Goal: Communication & Community: Answer question/provide support

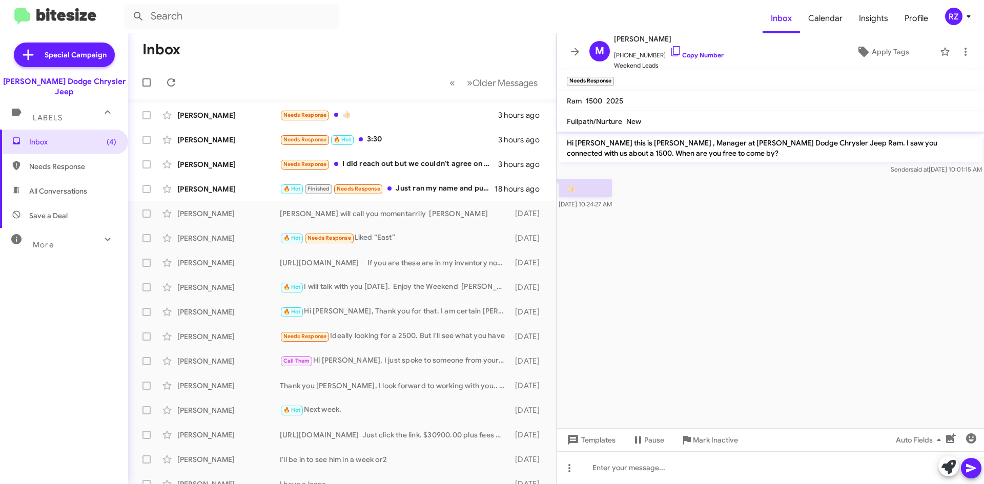
click at [102, 233] on icon at bounding box center [107, 239] width 12 height 12
click at [271, 135] on div "[PERSON_NAME]" at bounding box center [228, 140] width 102 height 10
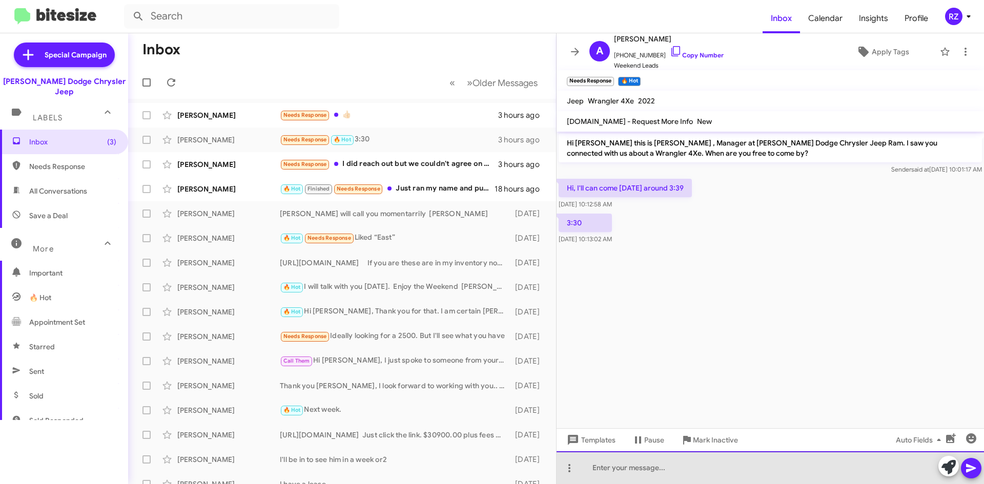
click at [629, 469] on div at bounding box center [769, 467] width 427 height 33
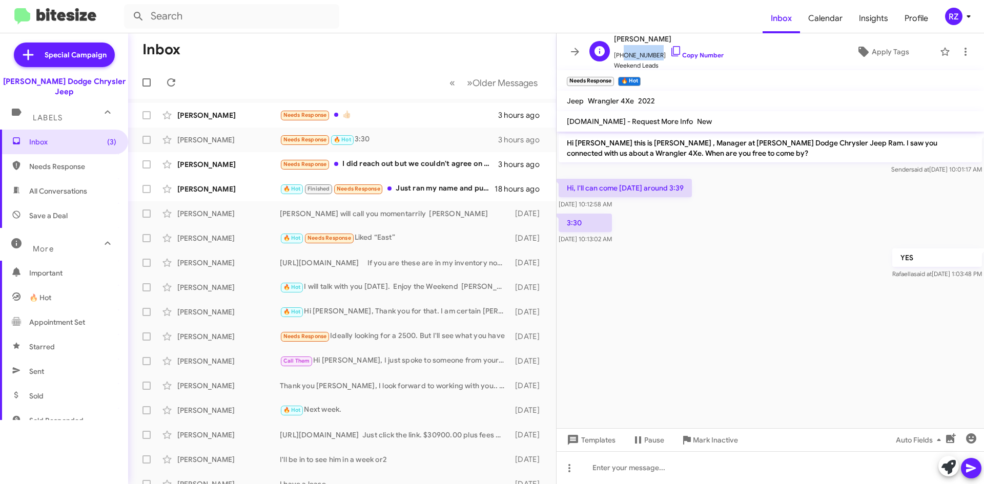
drag, startPoint x: 654, startPoint y: 53, endPoint x: 621, endPoint y: 53, distance: 32.8
click at [621, 53] on span "[PHONE_NUMBER] Copy Number" at bounding box center [669, 52] width 110 height 15
copy span "8623430302"
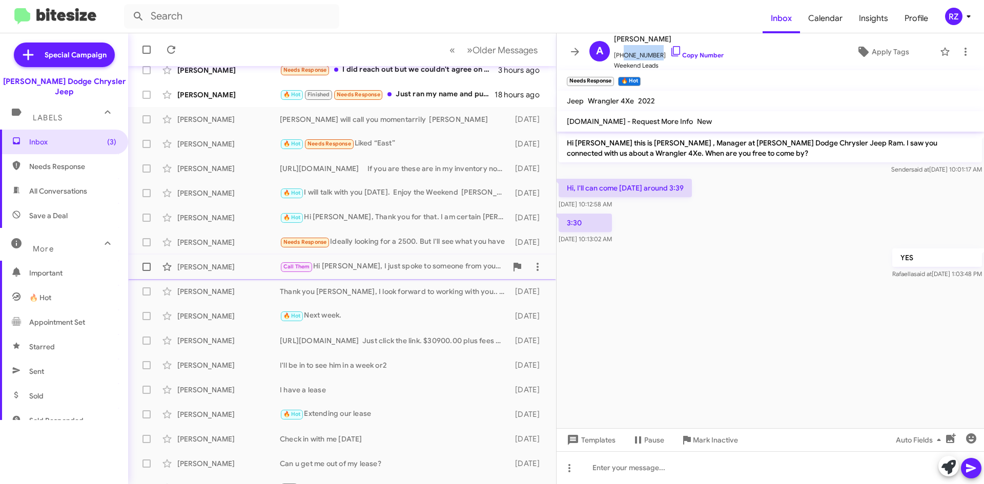
scroll to position [111, 0]
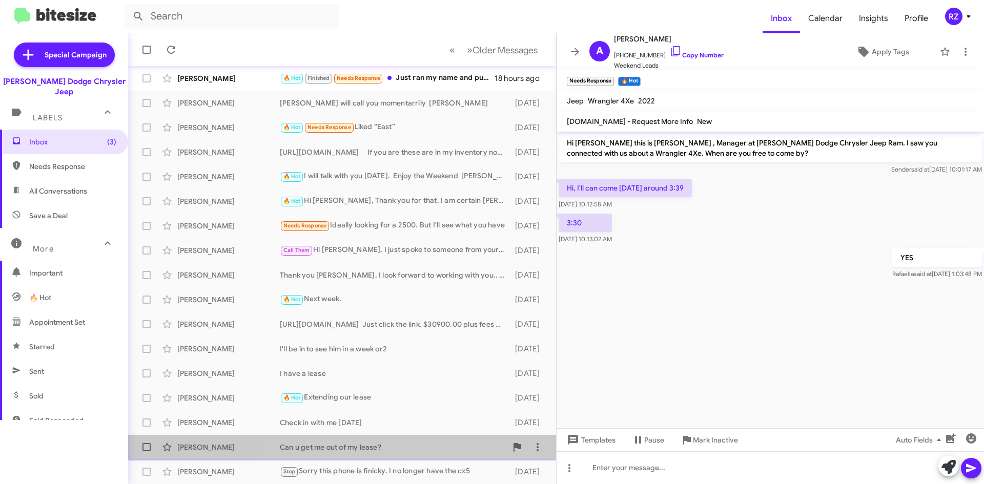
click at [416, 444] on div "Can u get me out of my lease?" at bounding box center [393, 447] width 227 height 10
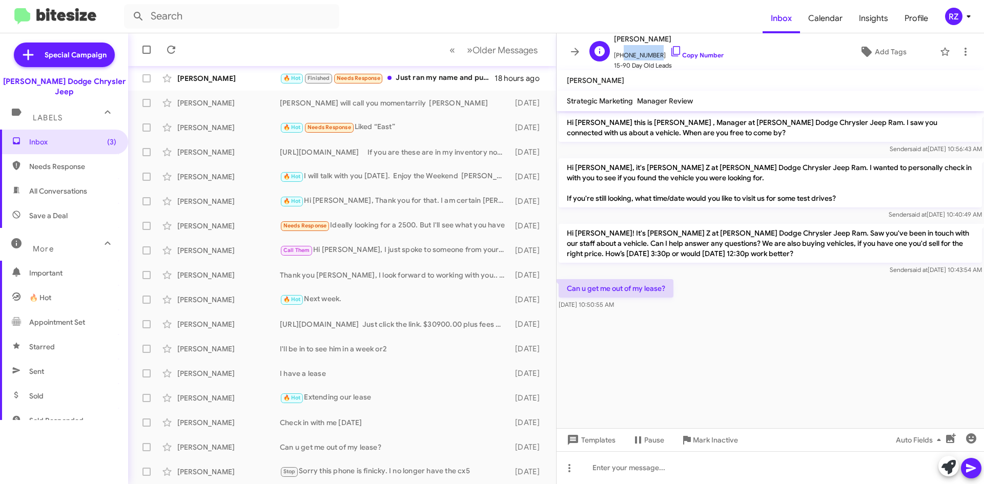
drag, startPoint x: 653, startPoint y: 55, endPoint x: 620, endPoint y: 56, distance: 32.8
click at [620, 56] on span "[PHONE_NUMBER] Copy Number" at bounding box center [669, 52] width 110 height 15
copy span "9084478888"
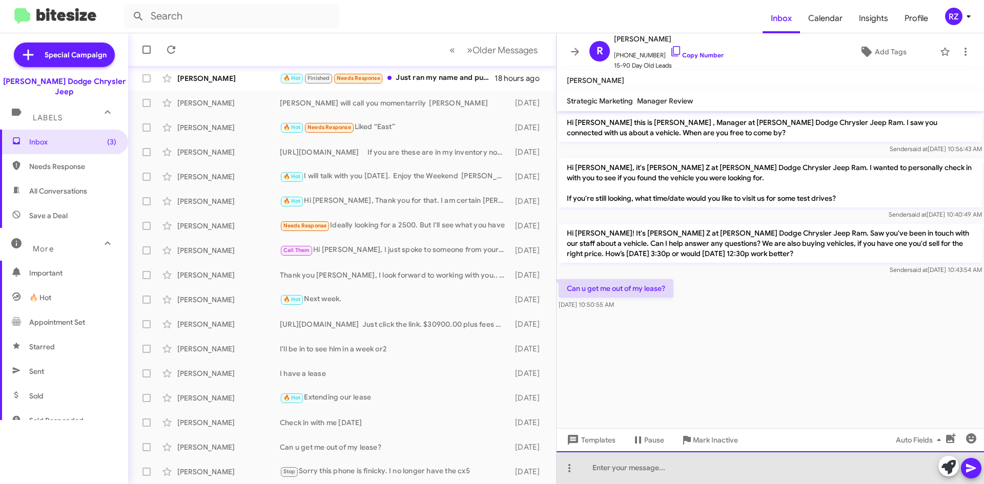
click at [643, 476] on div at bounding box center [769, 467] width 427 height 33
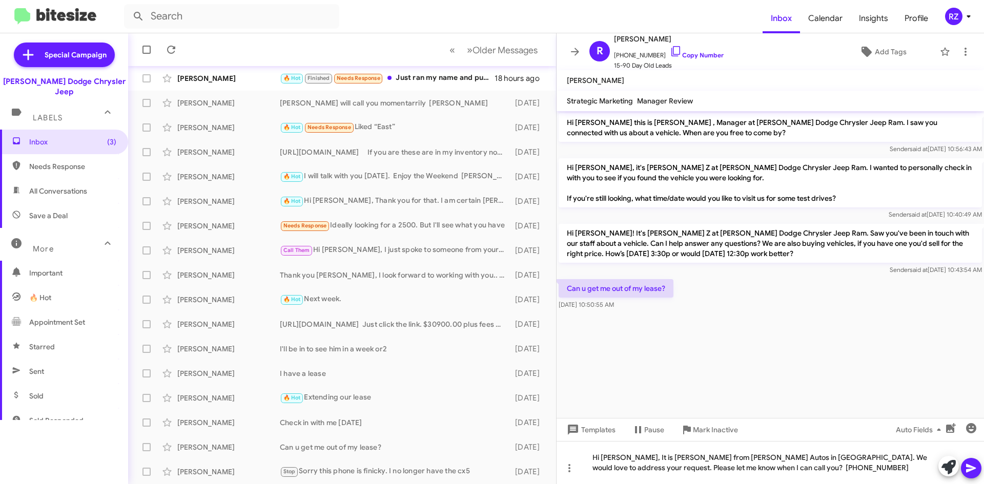
click at [970, 468] on icon at bounding box center [971, 468] width 10 height 9
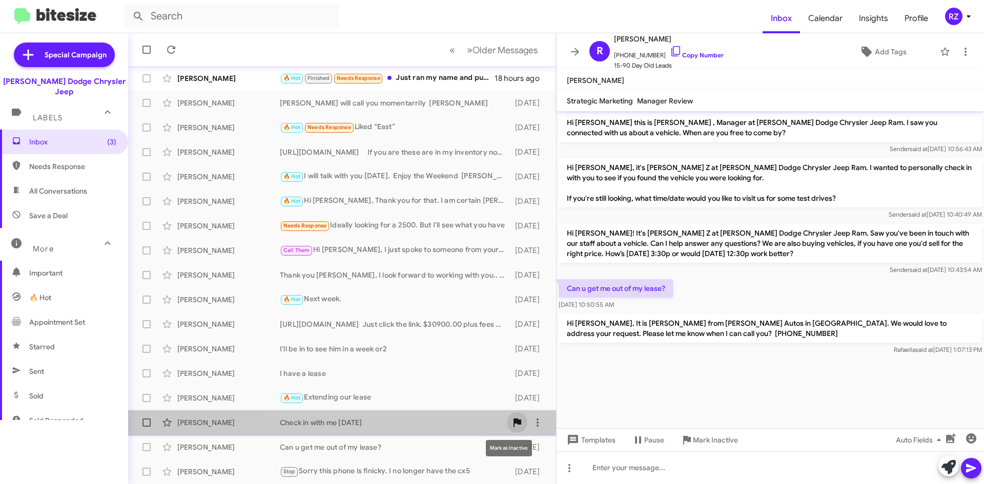
click at [511, 425] on icon at bounding box center [517, 423] width 12 height 12
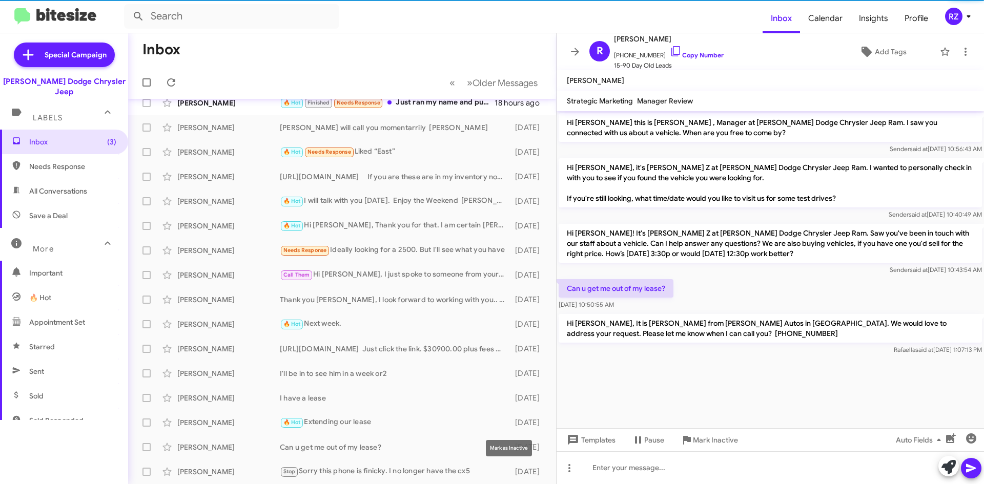
scroll to position [86, 0]
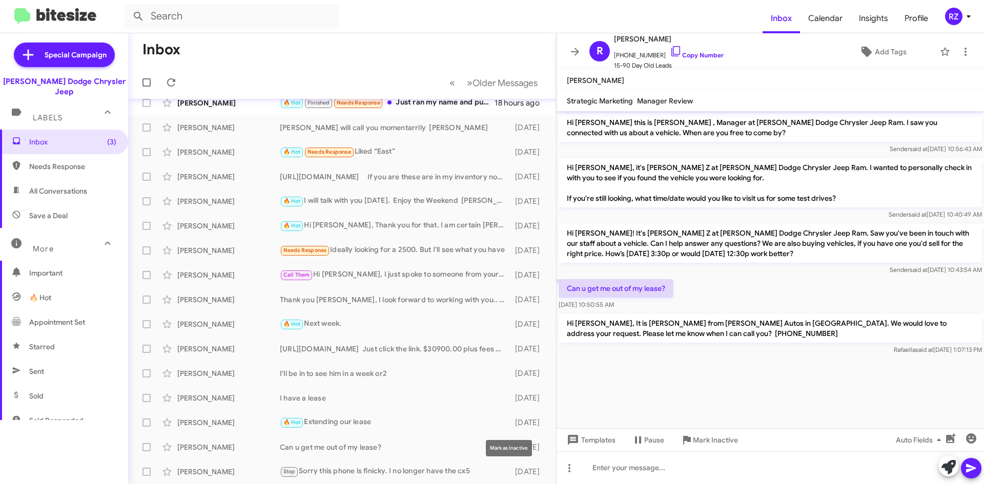
click at [0, 0] on icon at bounding box center [0, 0] width 0 height 0
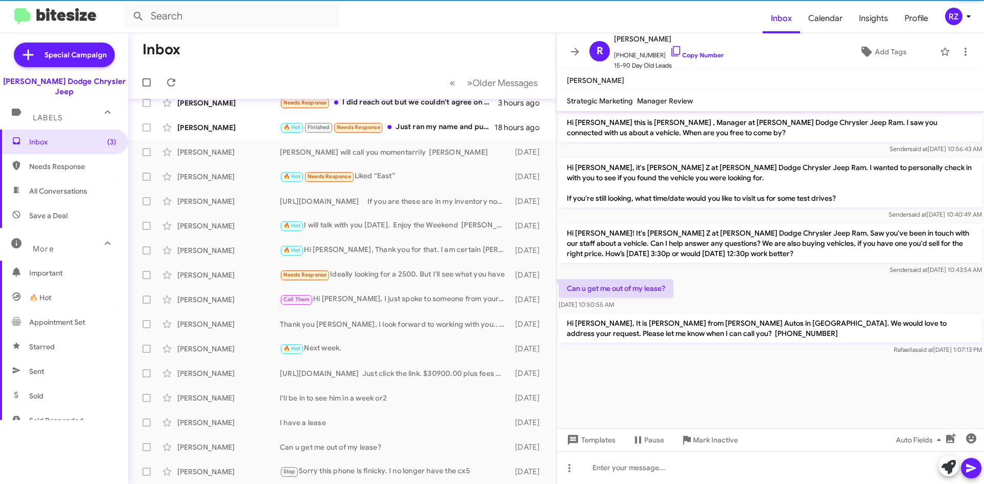
scroll to position [61, 0]
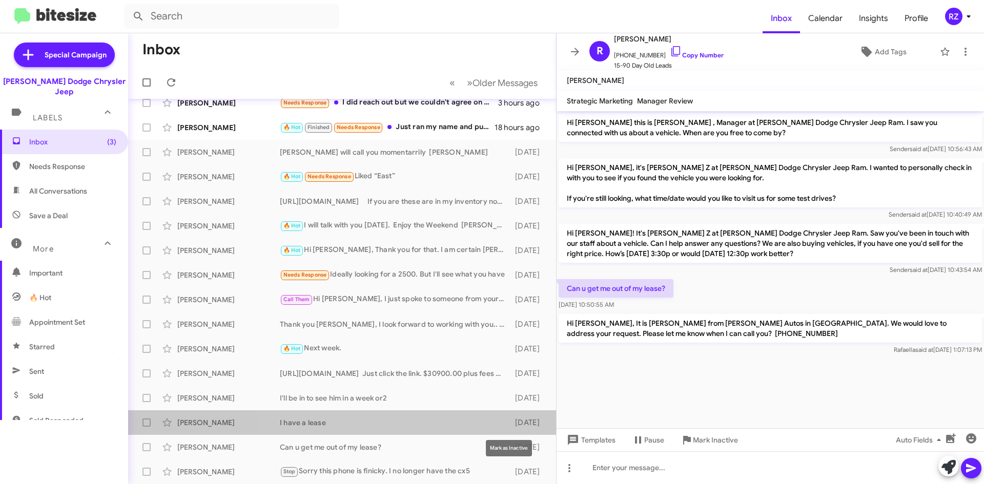
click at [0, 0] on icon at bounding box center [0, 0] width 0 height 0
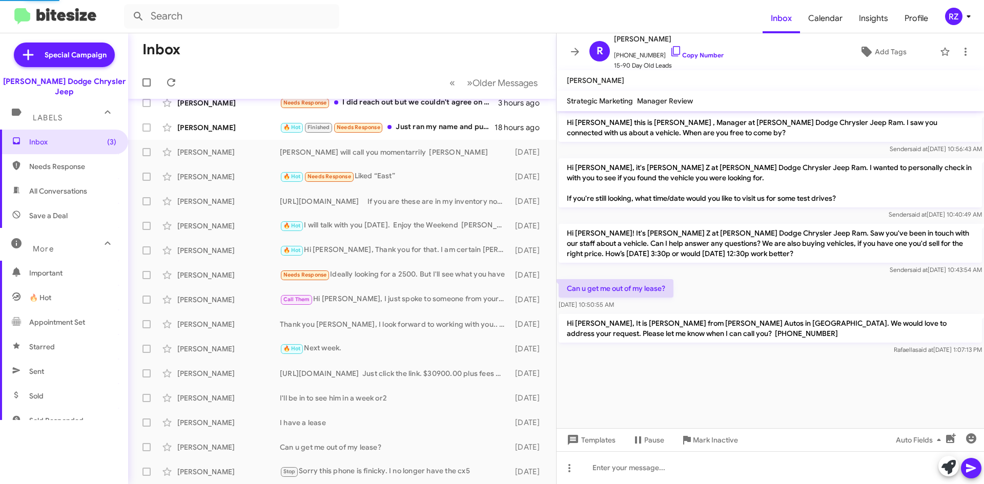
scroll to position [37, 0]
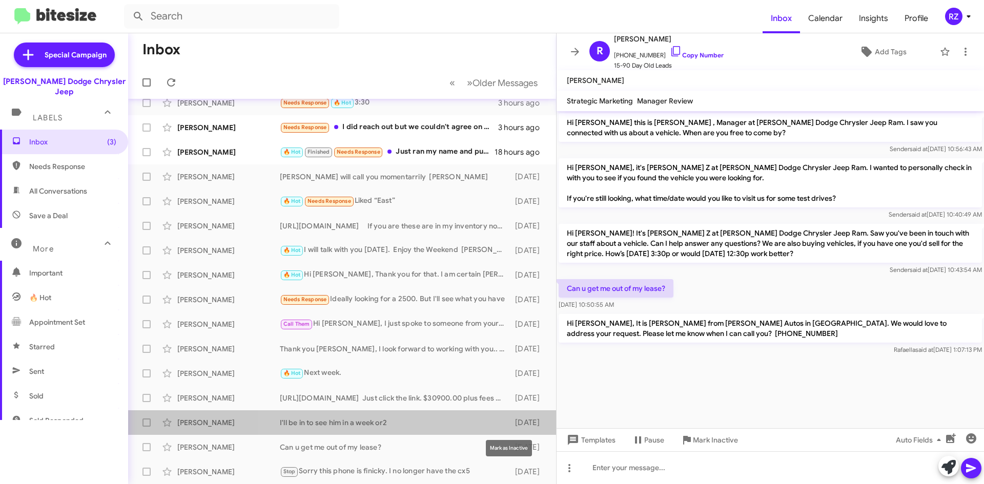
click at [0, 0] on icon at bounding box center [0, 0] width 0 height 0
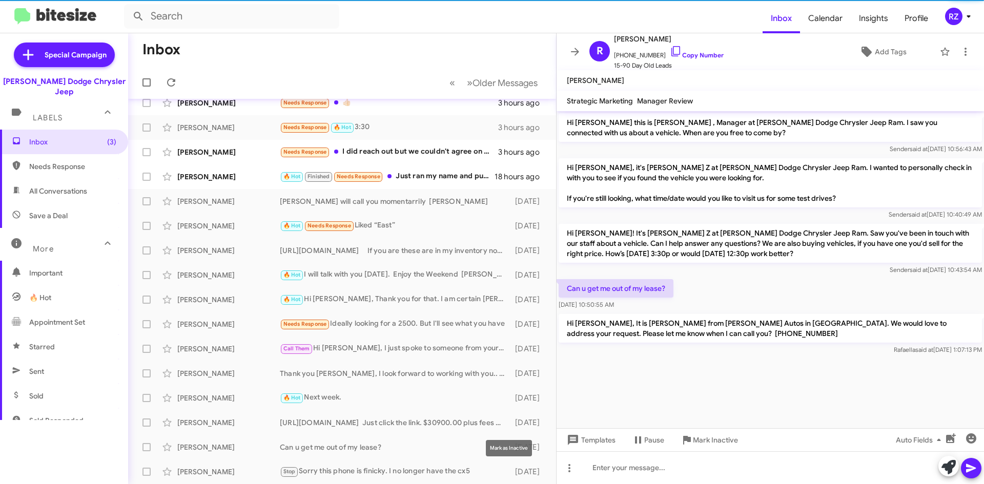
scroll to position [12, 0]
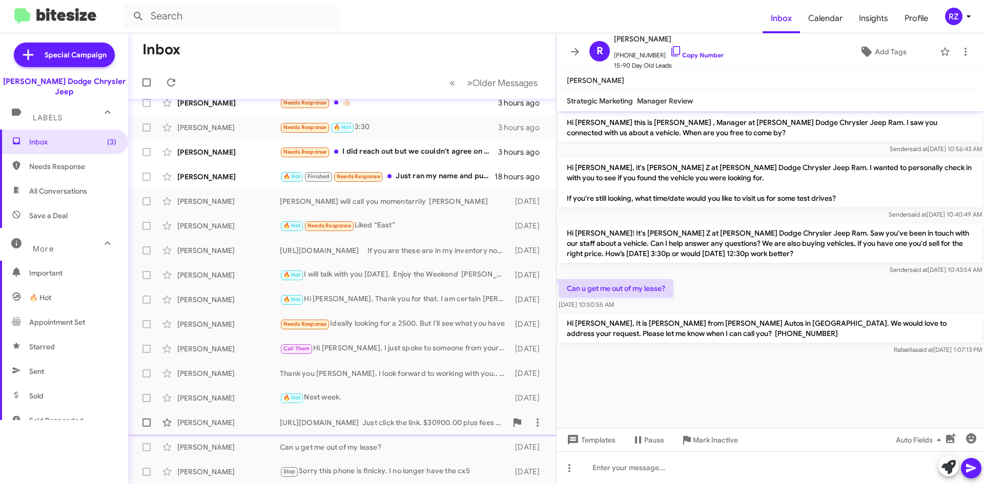
click at [464, 427] on div "[URL][DOMAIN_NAME] Just click the link. $30900.00 plus fees and taxes [PERSON_N…" at bounding box center [393, 423] width 227 height 10
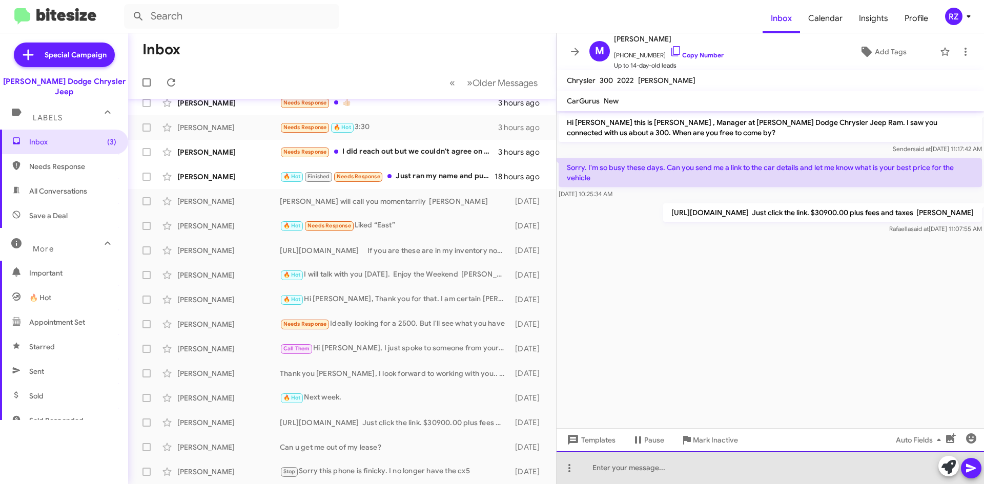
click at [640, 472] on div at bounding box center [769, 467] width 427 height 33
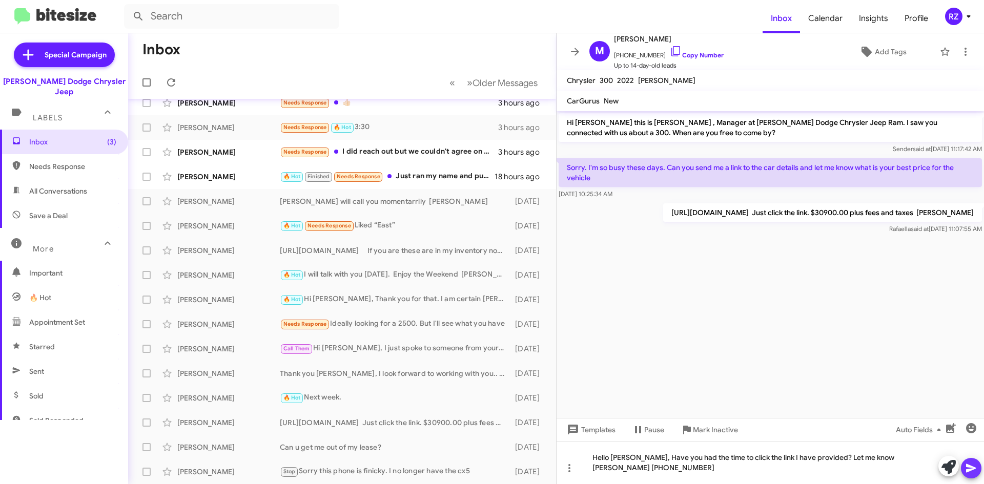
click at [968, 468] on icon at bounding box center [971, 468] width 12 height 12
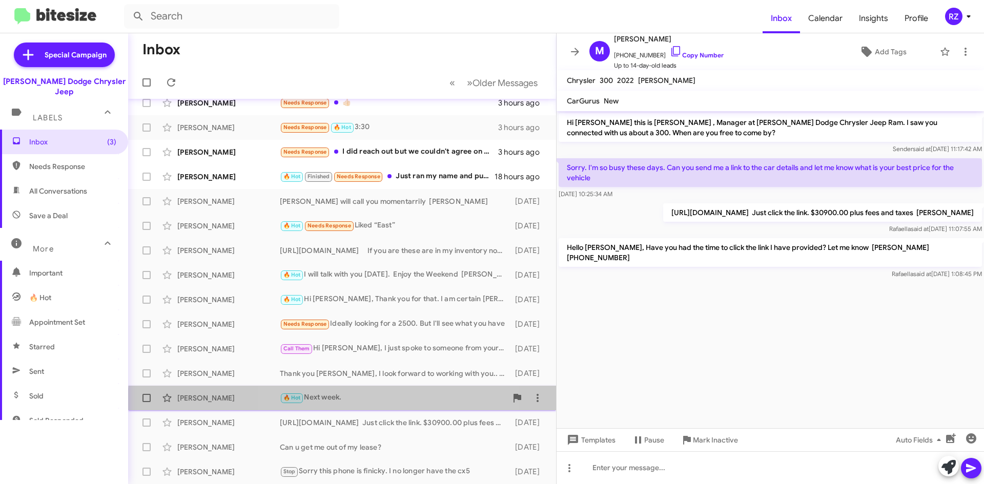
click at [381, 404] on div "[PERSON_NAME] 🔥 Hot Next week. [DATE]" at bounding box center [341, 398] width 411 height 20
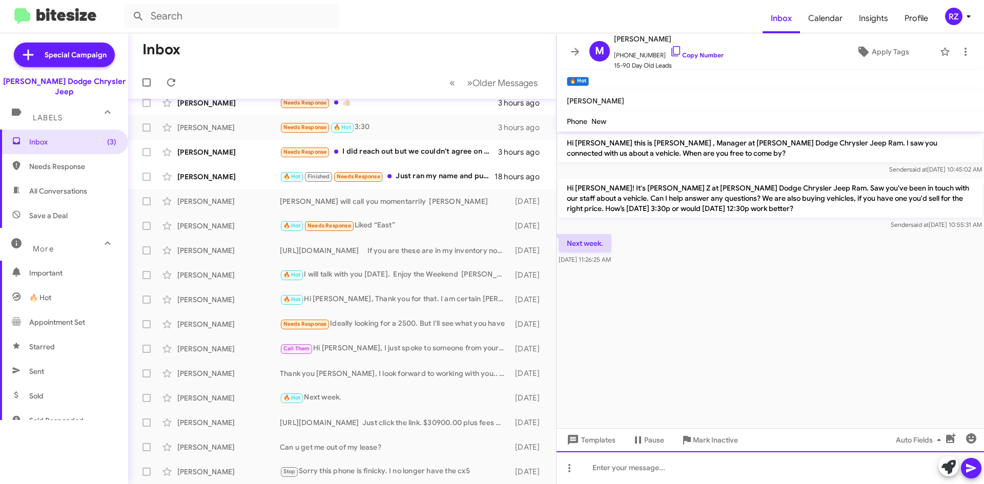
click at [621, 471] on div at bounding box center [769, 467] width 427 height 33
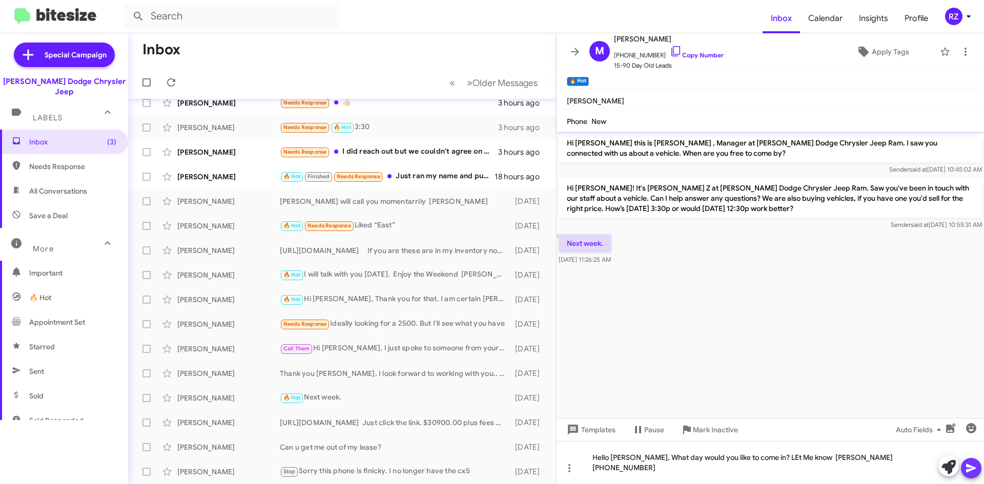
click at [969, 469] on icon at bounding box center [971, 468] width 12 height 12
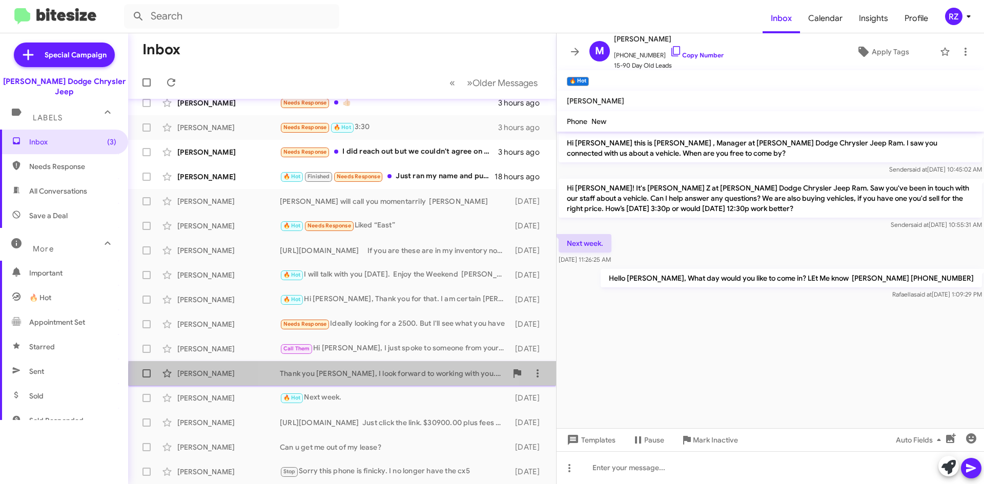
click at [364, 380] on div "[PERSON_NAME] Thank you [PERSON_NAME], I look forward to working with you.. [PE…" at bounding box center [341, 373] width 411 height 20
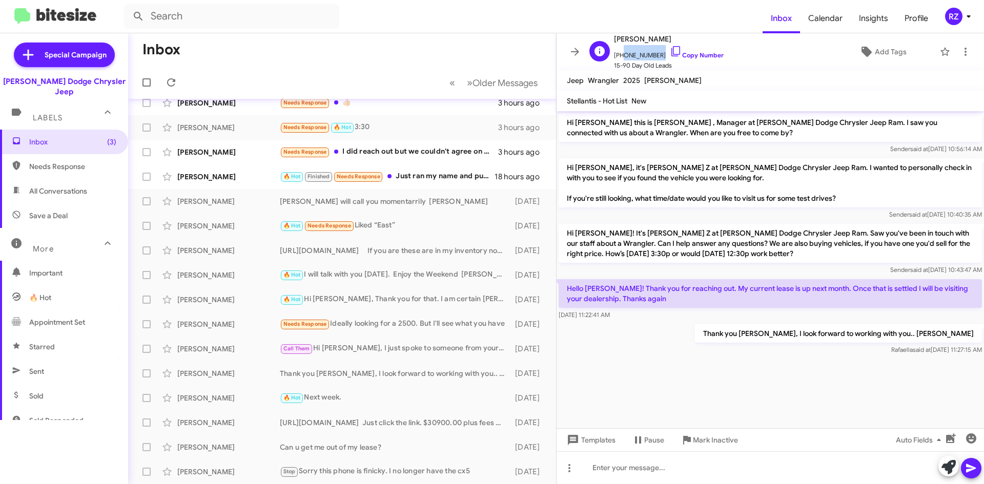
drag, startPoint x: 654, startPoint y: 53, endPoint x: 621, endPoint y: 56, distance: 34.0
click at [621, 56] on span "[PHONE_NUMBER] Copy Number" at bounding box center [669, 52] width 110 height 15
copy span "9736528834"
click at [353, 351] on div "Call Them Hi [PERSON_NAME], I just spoke to someone from your dealership. Thank…" at bounding box center [393, 349] width 227 height 12
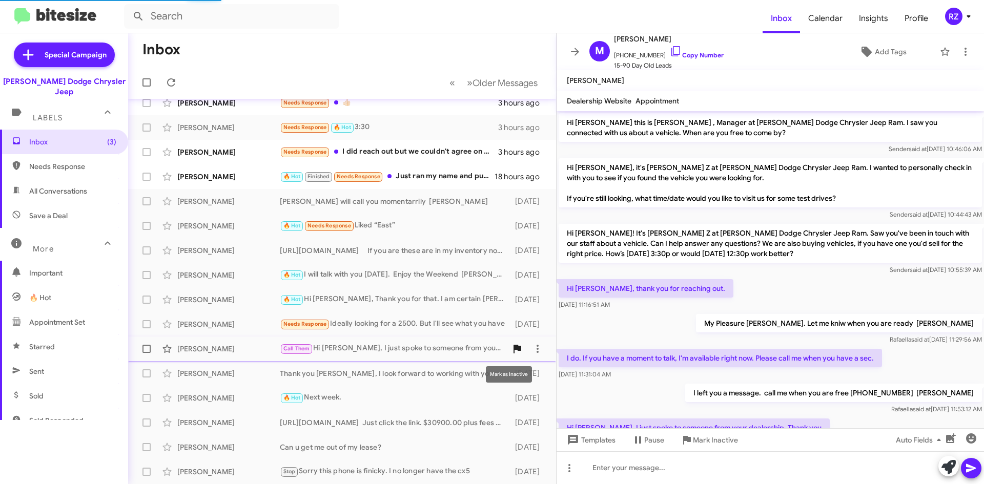
scroll to position [44, 0]
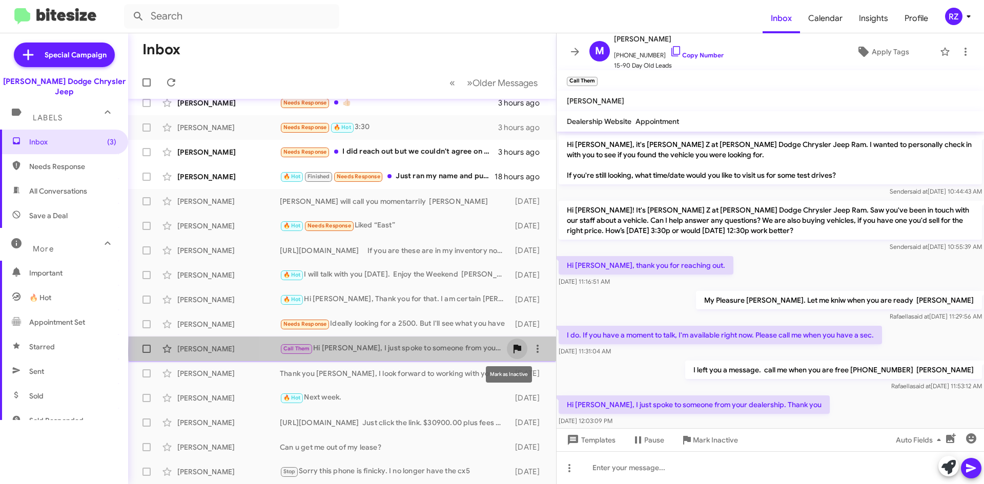
click at [513, 350] on icon at bounding box center [517, 349] width 8 height 9
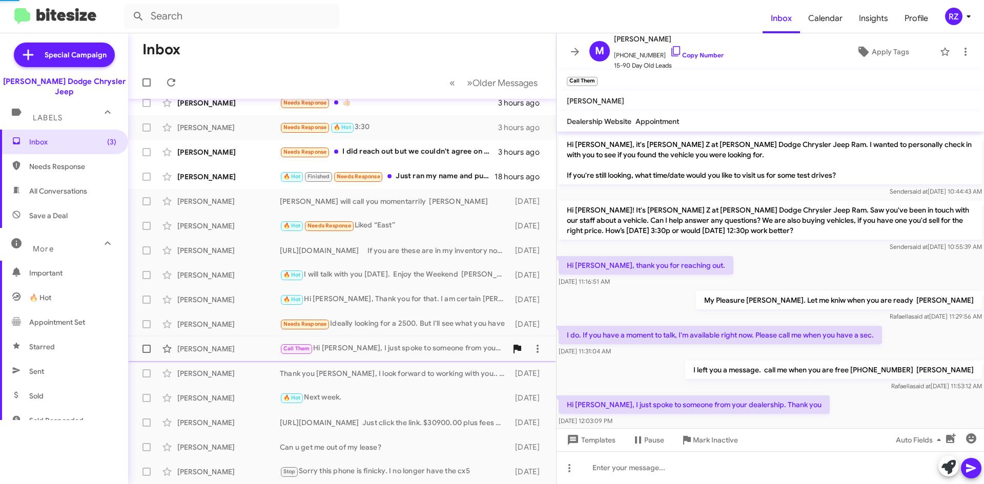
scroll to position [0, 0]
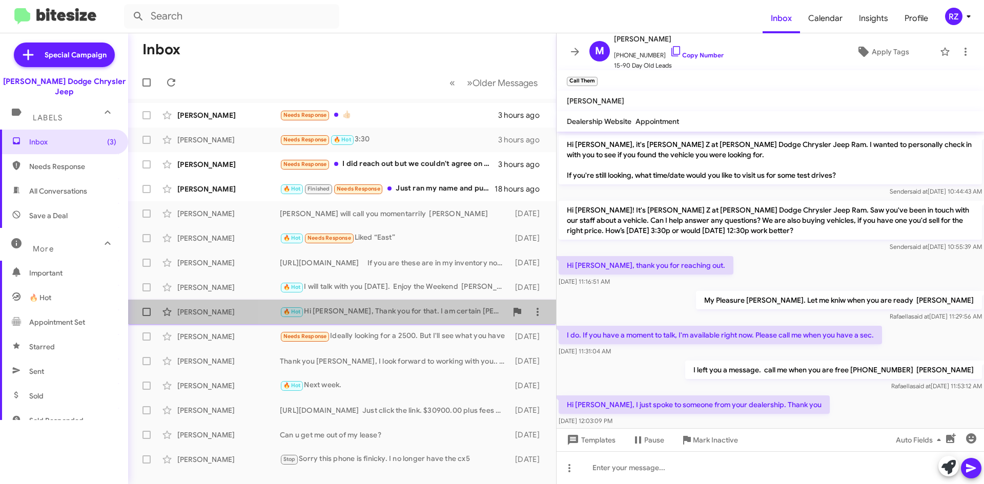
click at [411, 315] on div "🔥 Hot Hi [PERSON_NAME], Thank you for that. I am certain [PERSON_NAME] will tak…" at bounding box center [393, 312] width 227 height 12
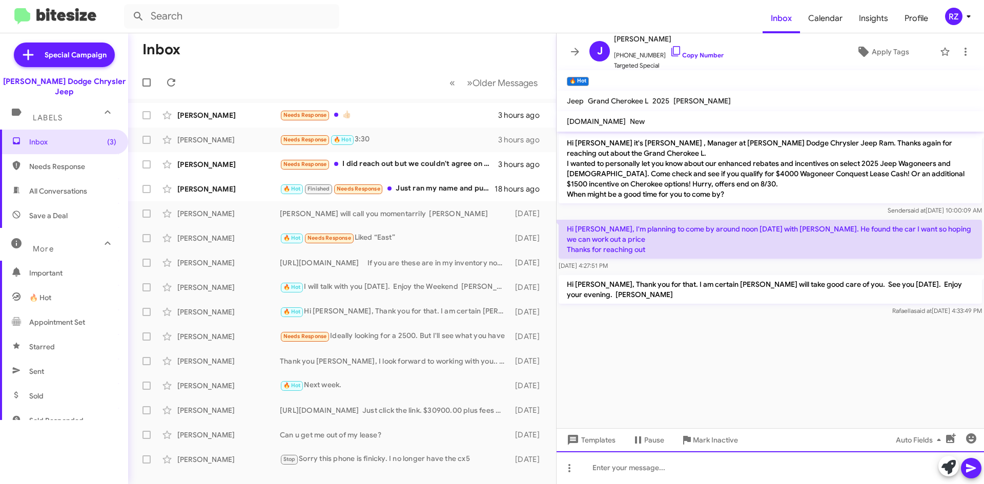
click at [596, 466] on div at bounding box center [769, 467] width 427 height 33
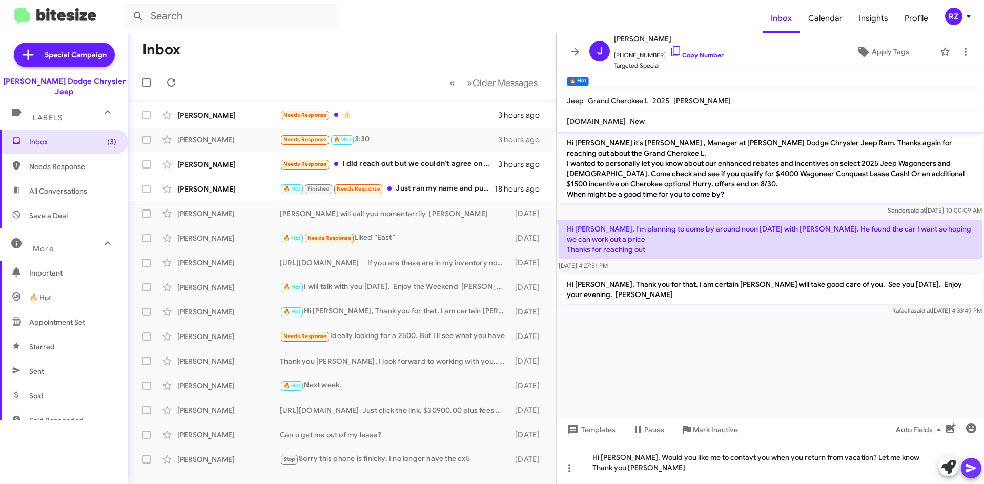
click at [975, 470] on icon at bounding box center [971, 468] width 12 height 12
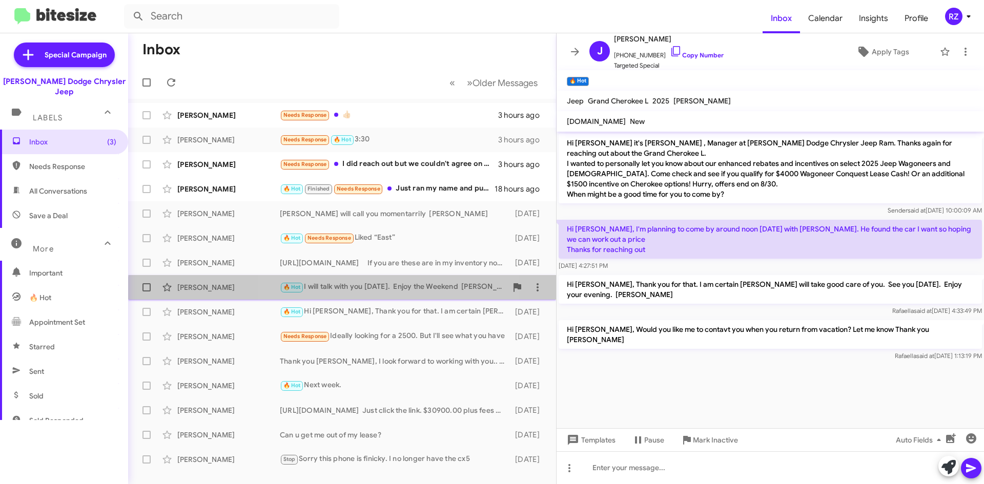
click at [397, 295] on div "[PERSON_NAME] 🔥 Hot I will talk with you [DATE]. Enjoy the Weekend [PERSON_NAME…" at bounding box center [341, 287] width 411 height 20
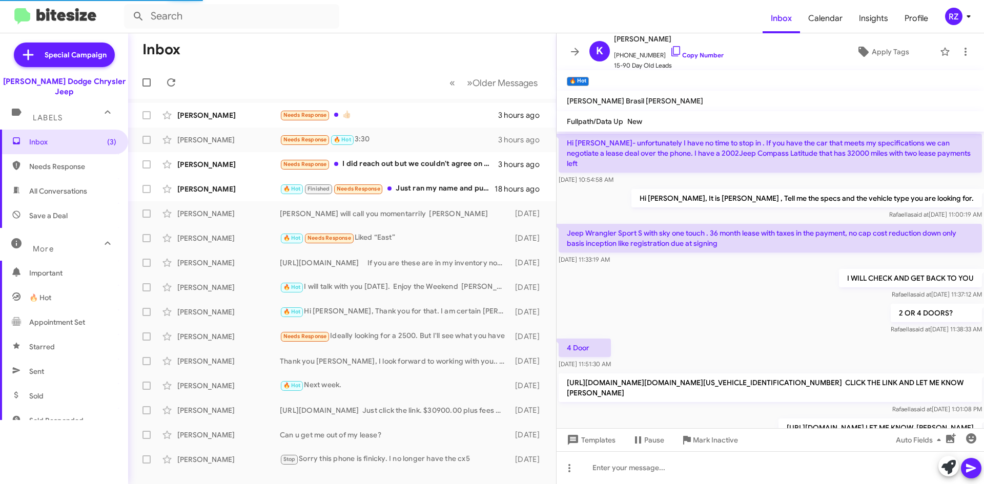
scroll to position [492, 0]
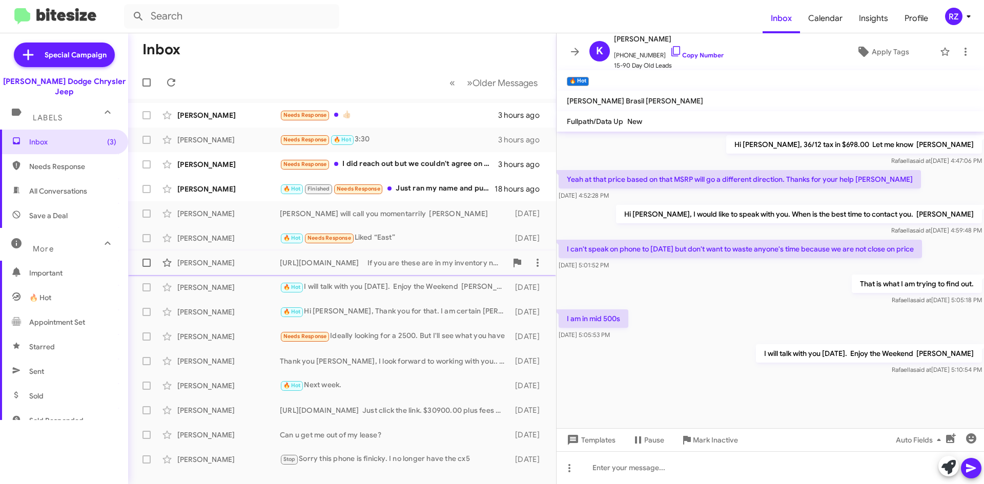
click at [369, 266] on div "[URL][DOMAIN_NAME] If you are these are in my inventory now. Just click the lin…" at bounding box center [393, 263] width 227 height 10
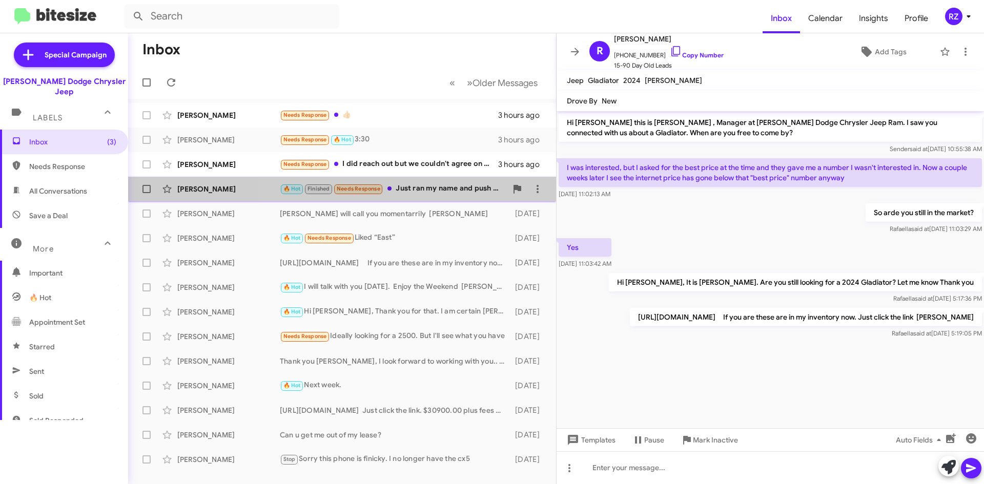
click at [429, 191] on div "🔥 Hot Finished Needs Response Just ran my name and push me aside. The salesman …" at bounding box center [393, 189] width 227 height 12
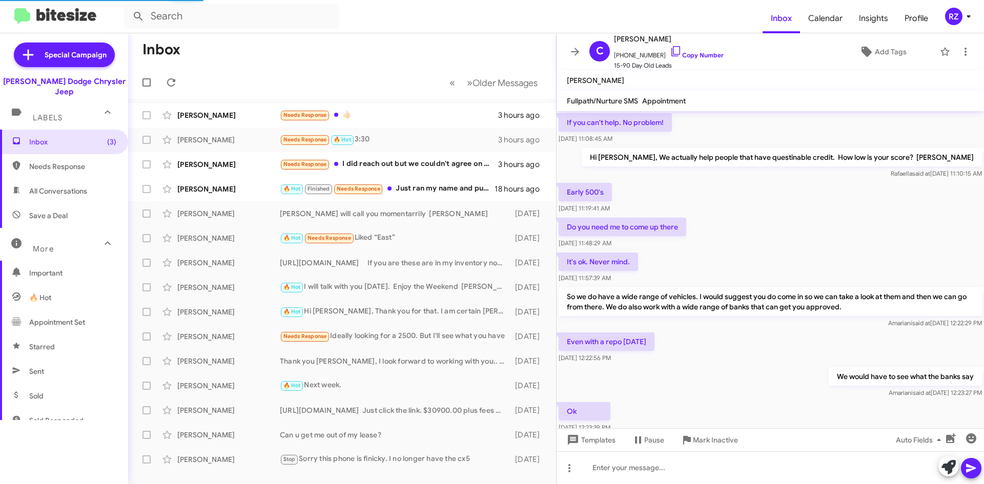
scroll to position [436, 0]
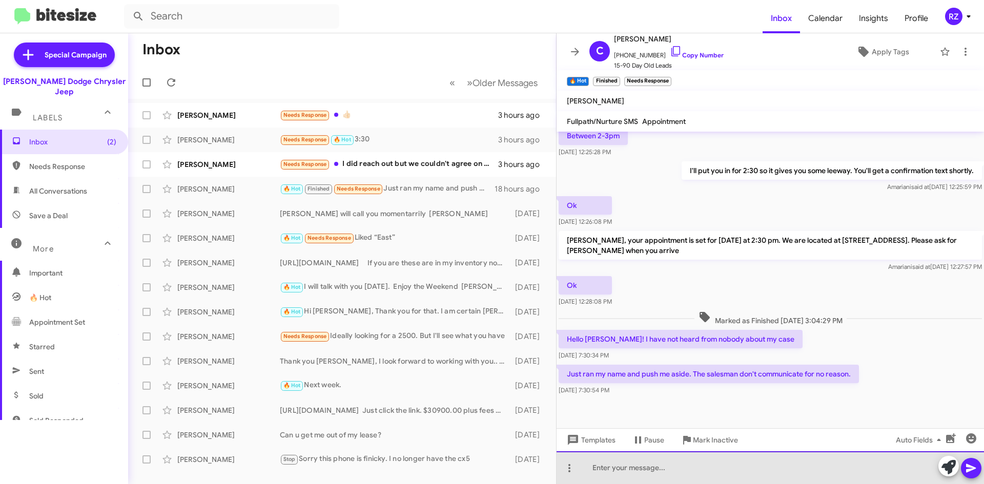
click at [644, 465] on div at bounding box center [769, 467] width 427 height 33
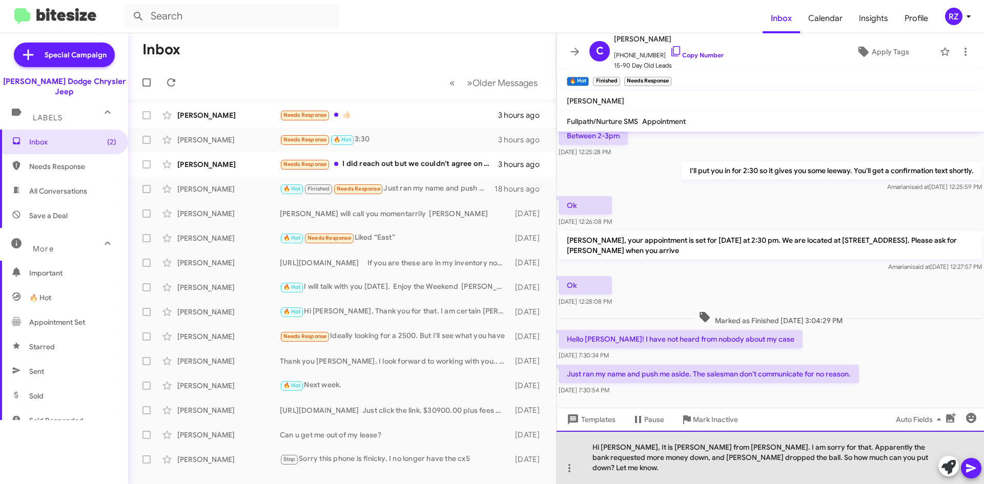
click at [855, 469] on div "Hi [PERSON_NAME], It is [PERSON_NAME] from [PERSON_NAME]. I am sorry for that. …" at bounding box center [769, 457] width 427 height 53
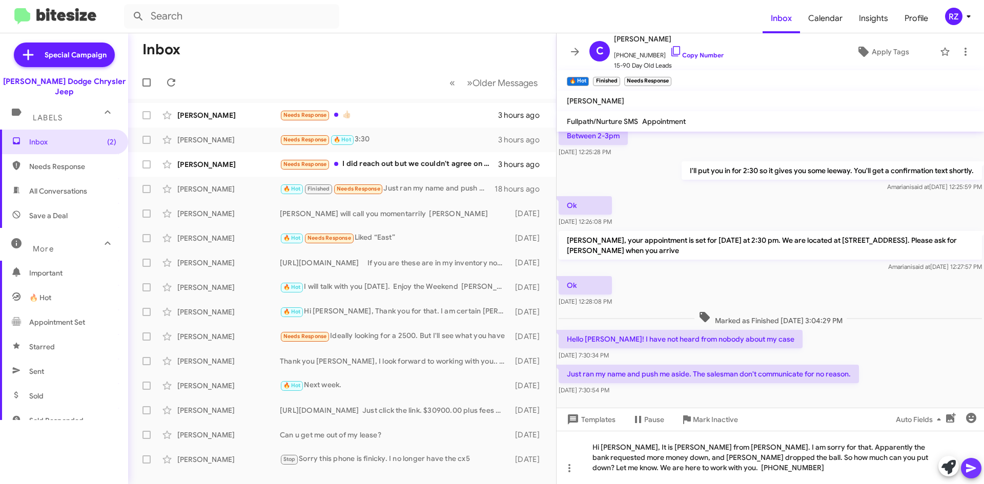
click at [966, 468] on icon at bounding box center [971, 468] width 12 height 12
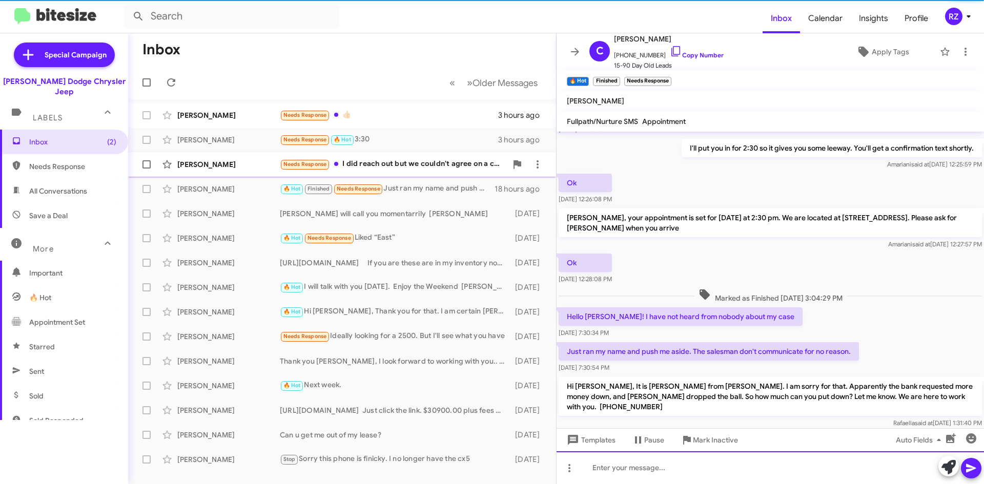
scroll to position [504, 0]
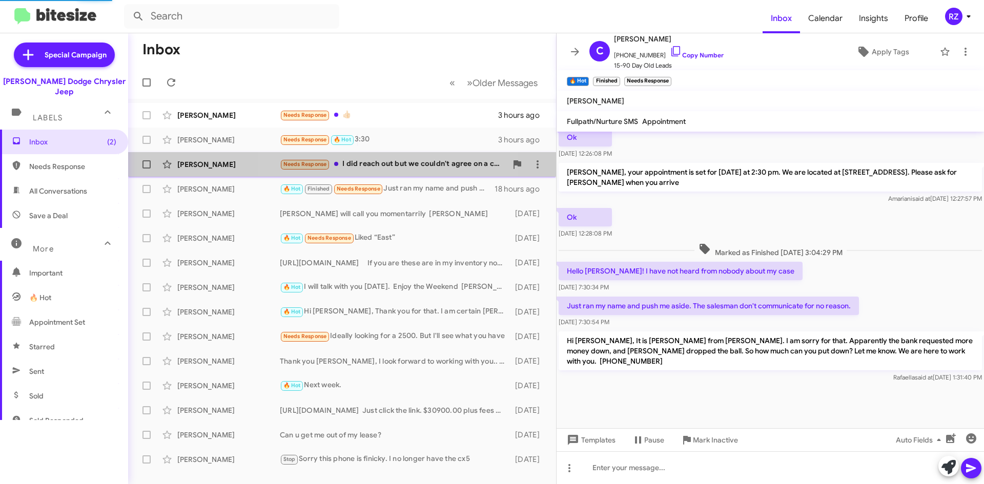
click at [360, 174] on div "[PERSON_NAME] Needs Response I did reach out but we couldn't agree on a cash pr…" at bounding box center [341, 164] width 411 height 20
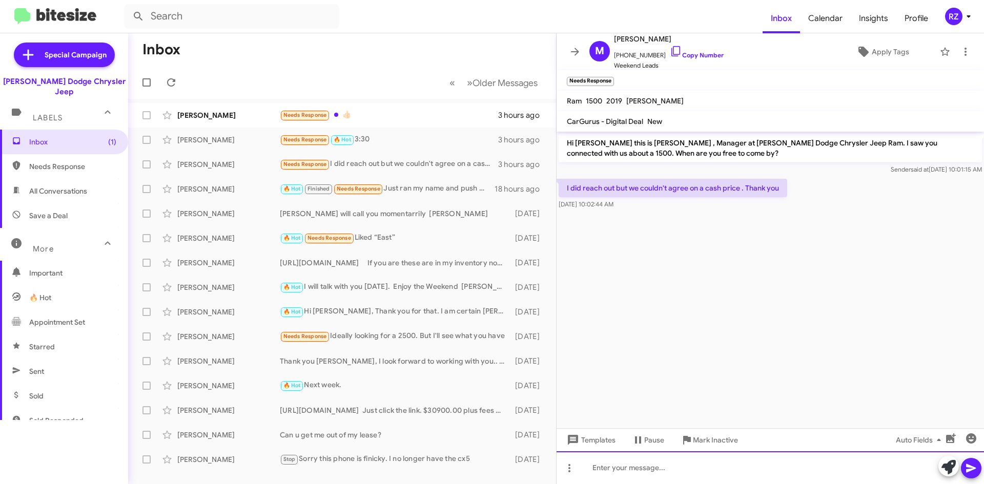
click at [610, 470] on div at bounding box center [769, 467] width 427 height 33
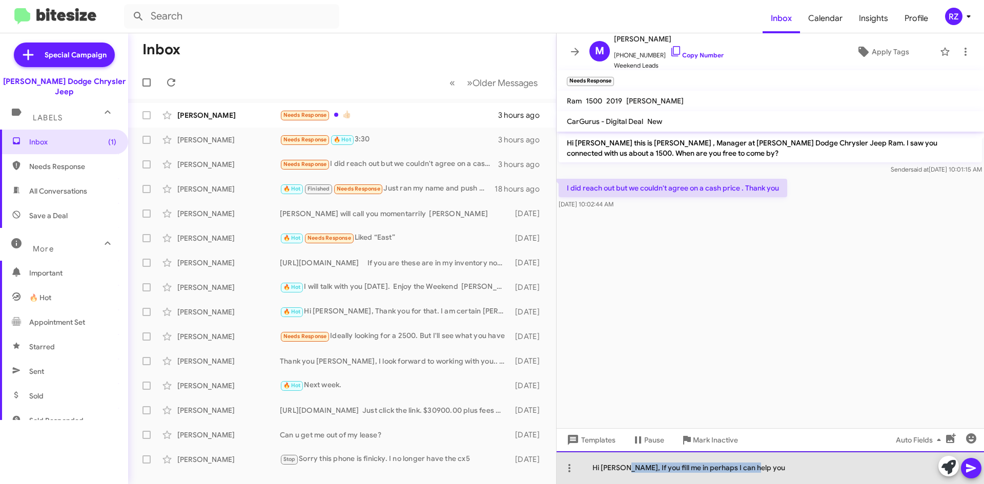
drag, startPoint x: 757, startPoint y: 469, endPoint x: 625, endPoint y: 468, distance: 131.7
click at [625, 468] on div "Hi [PERSON_NAME], If you fill me in perhaps I can help you" at bounding box center [769, 467] width 427 height 33
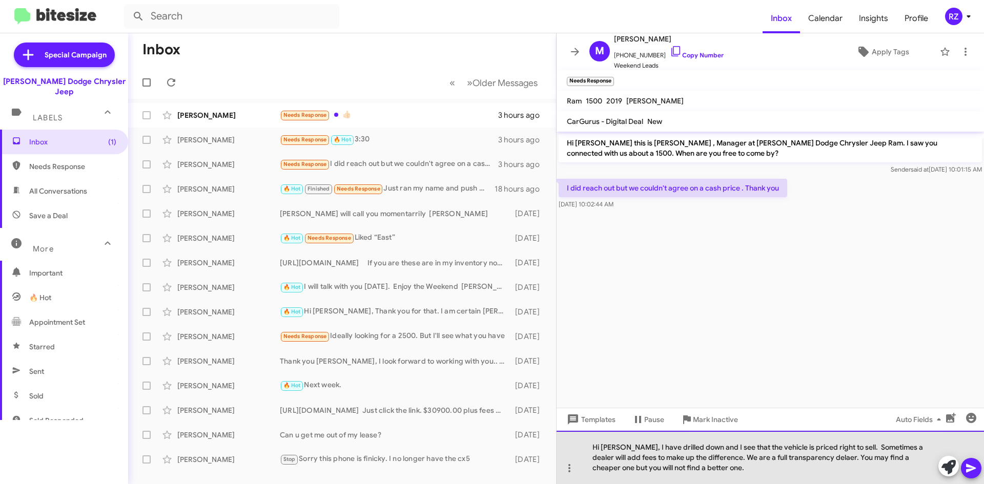
click at [807, 458] on div "Hi [PERSON_NAME], I have drilled down and I see that the vehicle is priced righ…" at bounding box center [769, 457] width 427 height 53
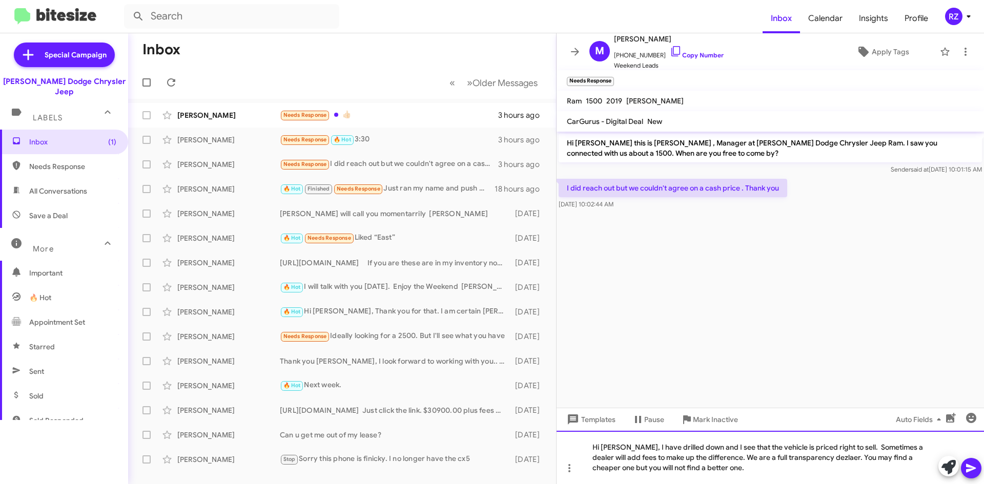
click at [813, 459] on div "Hi [PERSON_NAME], I have drilled down and I see that the vehicle is priced righ…" at bounding box center [769, 457] width 427 height 53
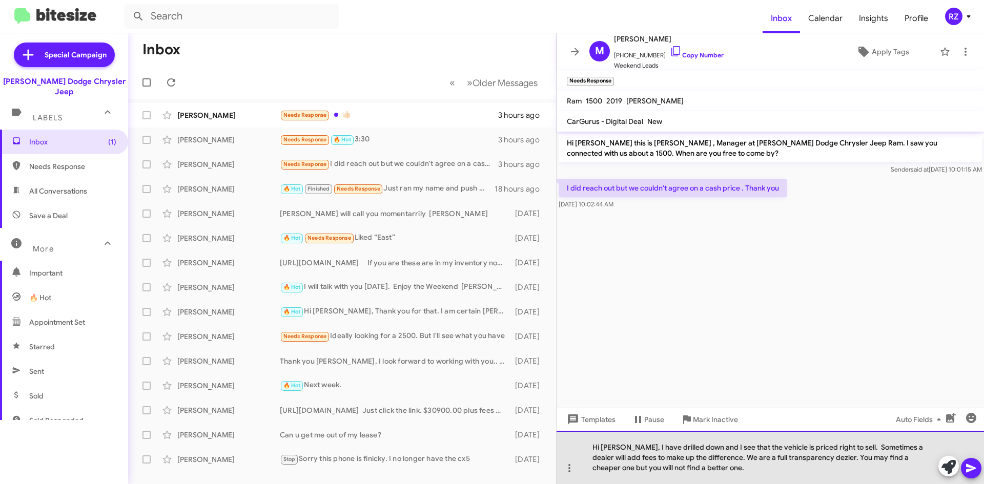
click at [753, 476] on div "Hi [PERSON_NAME], I have drilled down and I see that the vehicle is priced righ…" at bounding box center [769, 457] width 427 height 53
click at [810, 461] on div "Hi [PERSON_NAME], I have drilled down and I see that the vehicle is priced righ…" at bounding box center [769, 457] width 427 height 53
click at [867, 459] on div "Hi [PERSON_NAME], I have drilled down and I see that the vehicle is priced righ…" at bounding box center [769, 457] width 427 height 53
click at [661, 468] on div "Hi [PERSON_NAME], I have drilled down and I see that the vehicle is priced righ…" at bounding box center [769, 457] width 427 height 53
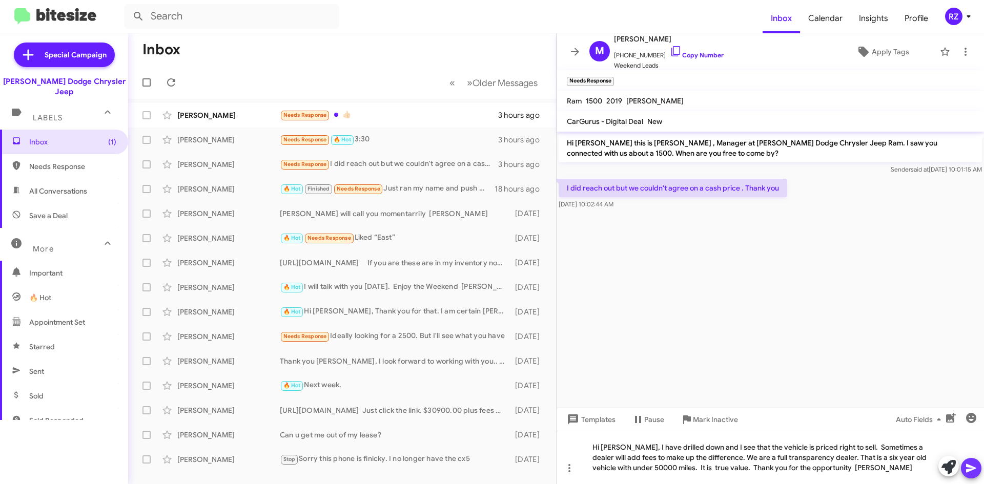
click at [972, 466] on icon at bounding box center [971, 468] width 10 height 9
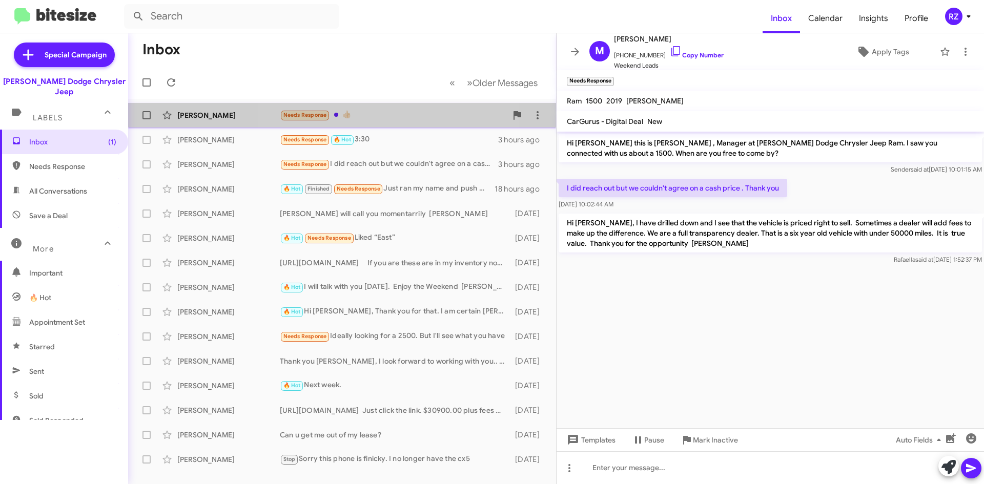
click at [370, 116] on div "Needs Response 👍🏻" at bounding box center [393, 115] width 227 height 12
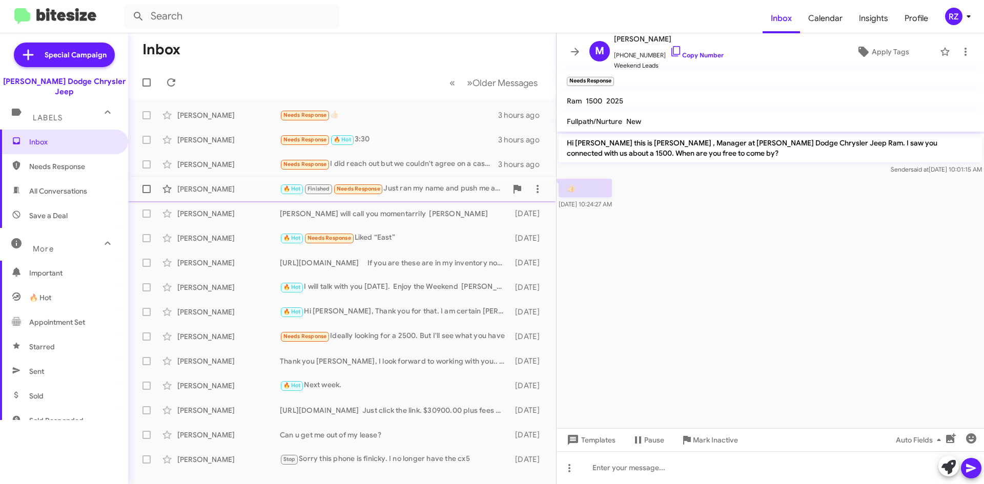
click at [445, 196] on div "[PERSON_NAME] 🔥 Hot Finished Needs Response Just ran my name and push me aside.…" at bounding box center [341, 189] width 411 height 20
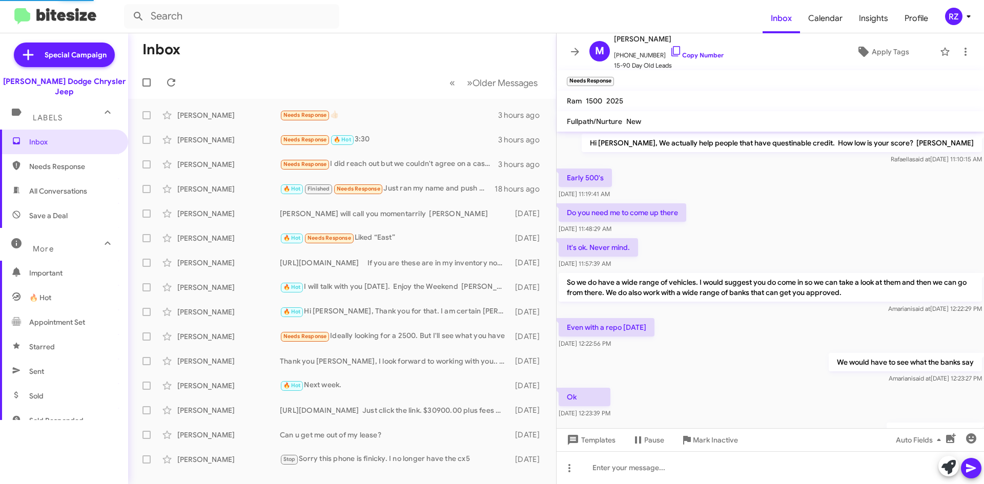
scroll to position [466, 0]
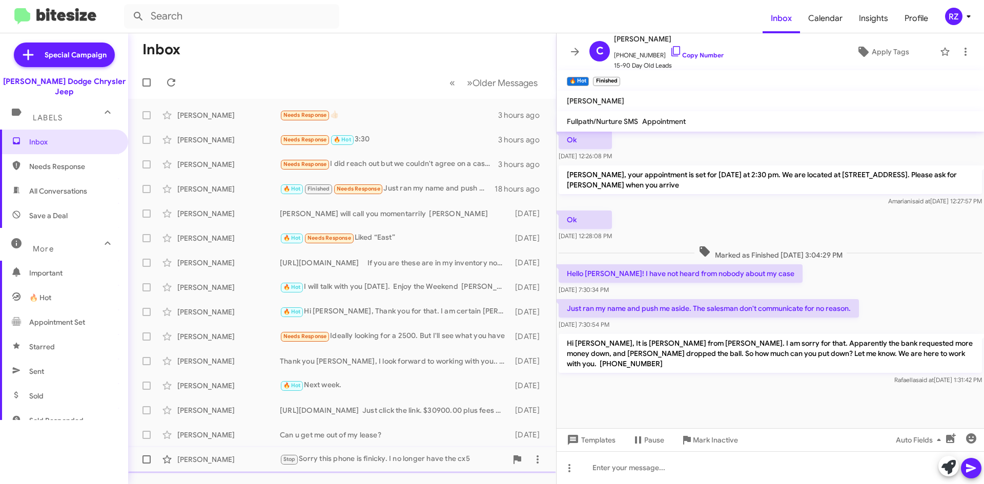
click at [484, 467] on div "[PERSON_NAME] Stop Sorry this phone is finicky. I no longer have the cx5 [DATE]" at bounding box center [341, 459] width 411 height 20
